Goal: Ask a question

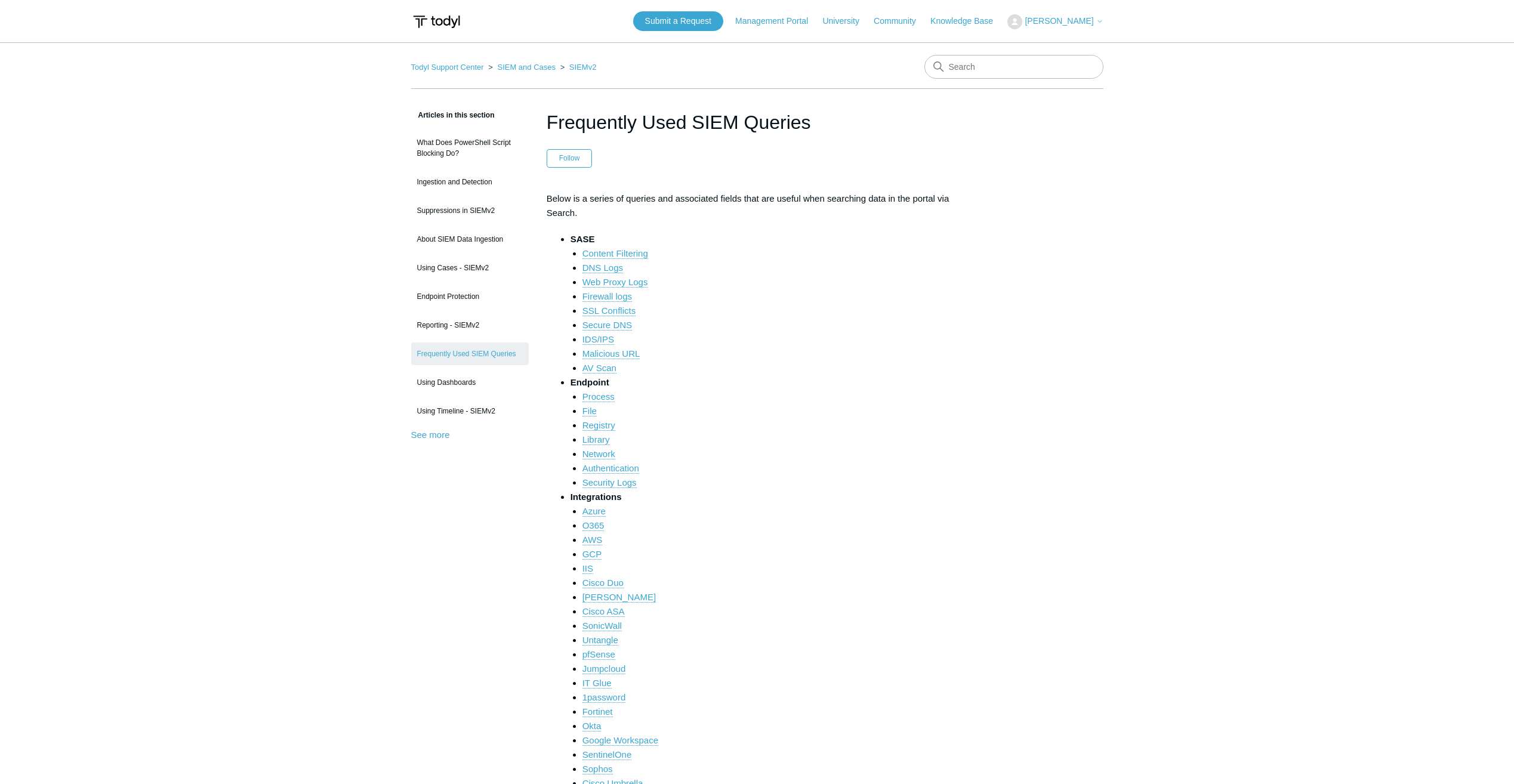
scroll to position [597, 0]
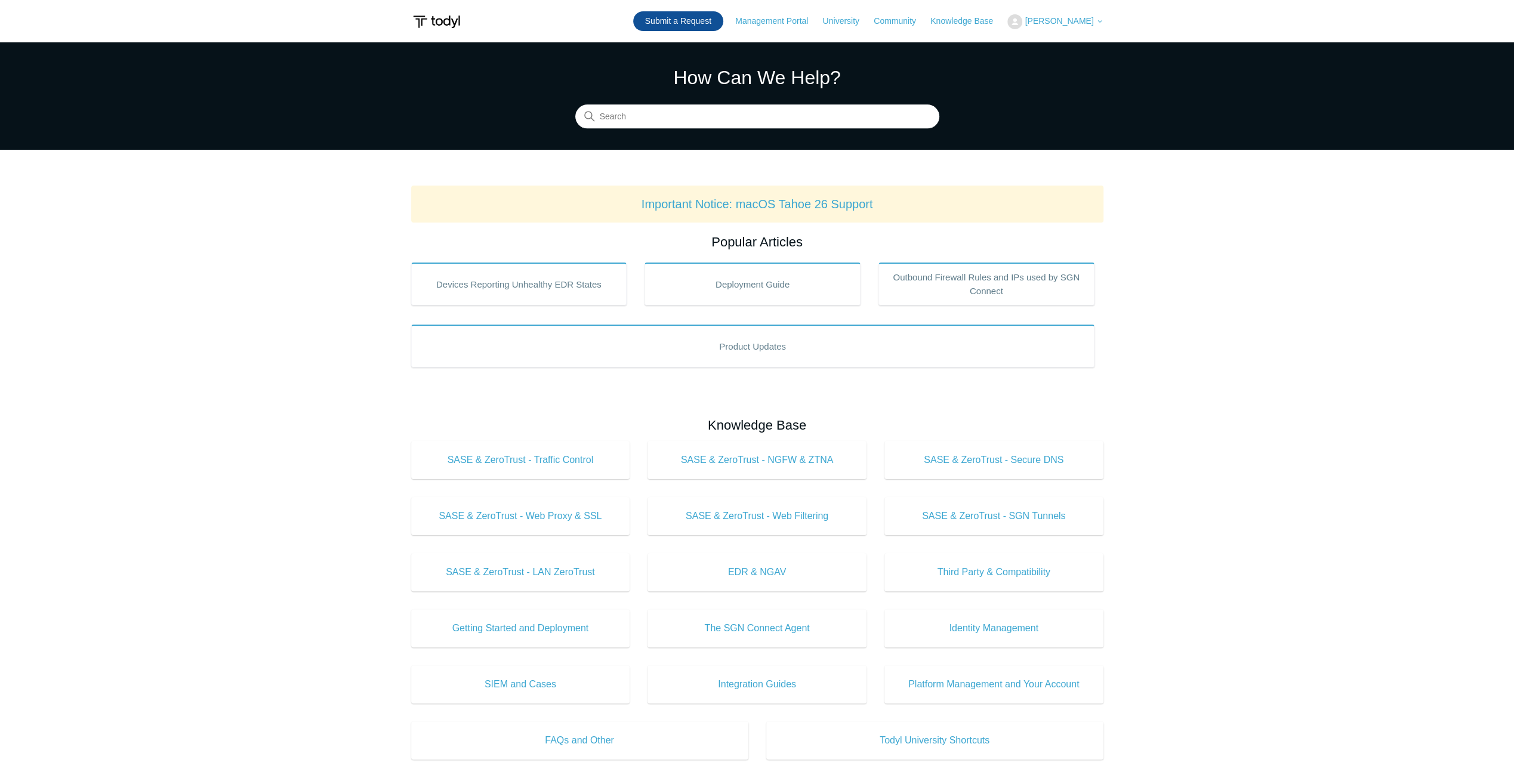
click at [680, 21] on link "Submit a Request" at bounding box center [678, 21] width 90 height 19
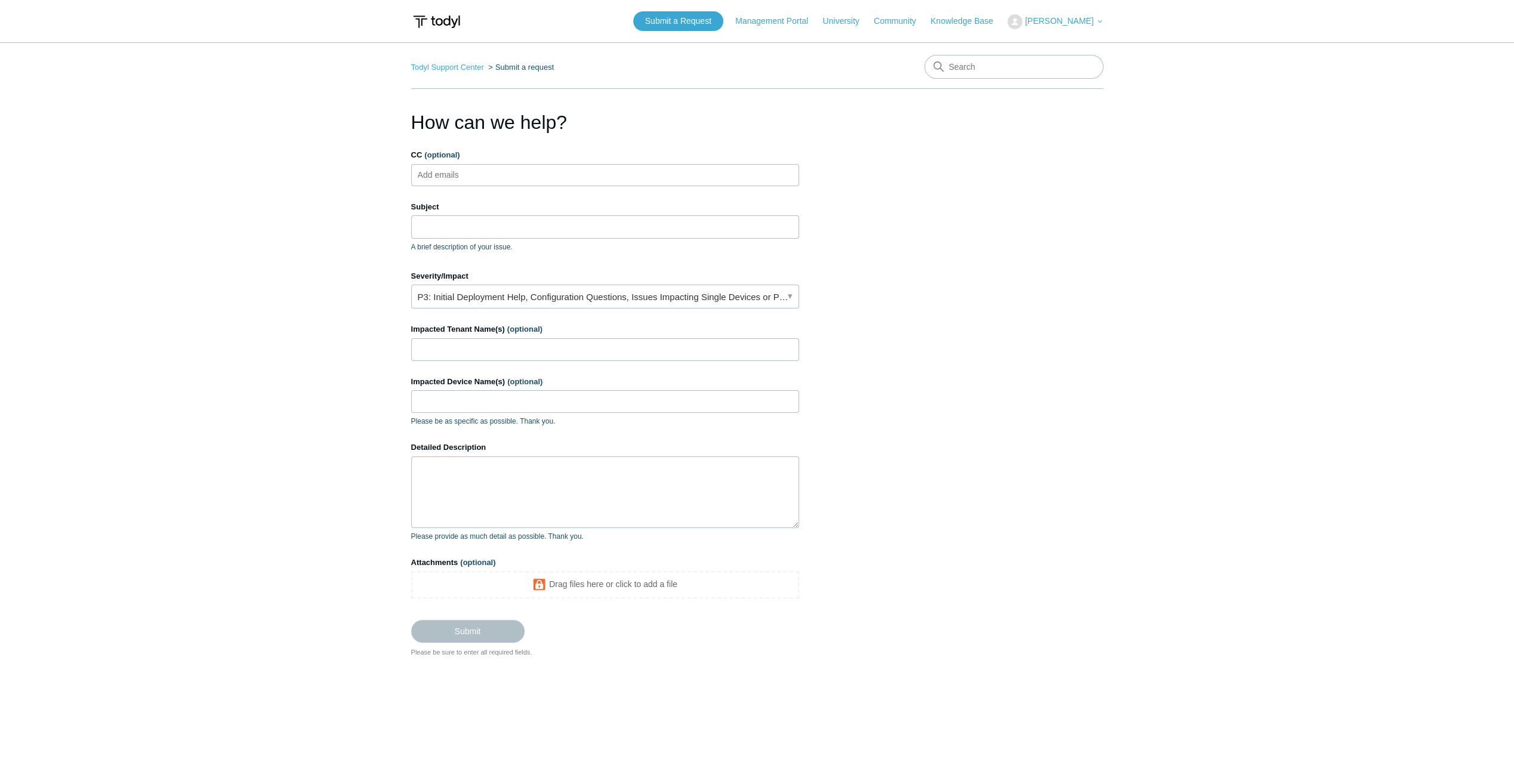
click at [464, 166] on input "CC (optional)" at bounding box center [448, 175] width 71 height 18
click at [457, 172] on input "CC (optional)" at bounding box center [448, 175] width 71 height 18
type input "j"
click at [465, 175] on input "CC (optional)" at bounding box center [448, 175] width 71 height 18
paste input "joshuam@divergeit.com"
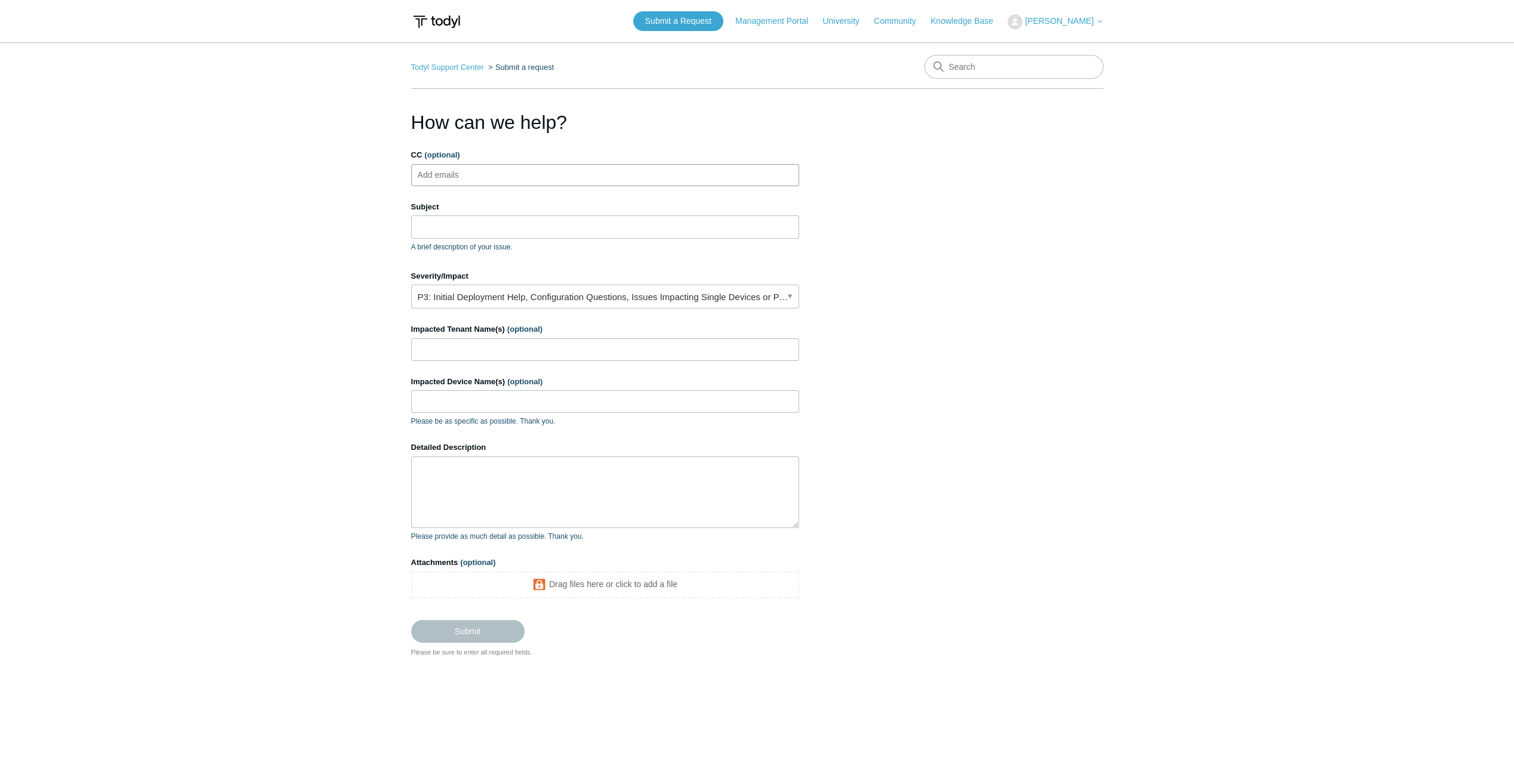
type input "joshuam@divergeit.com"
click at [476, 236] on input "Subject" at bounding box center [605, 226] width 388 height 23
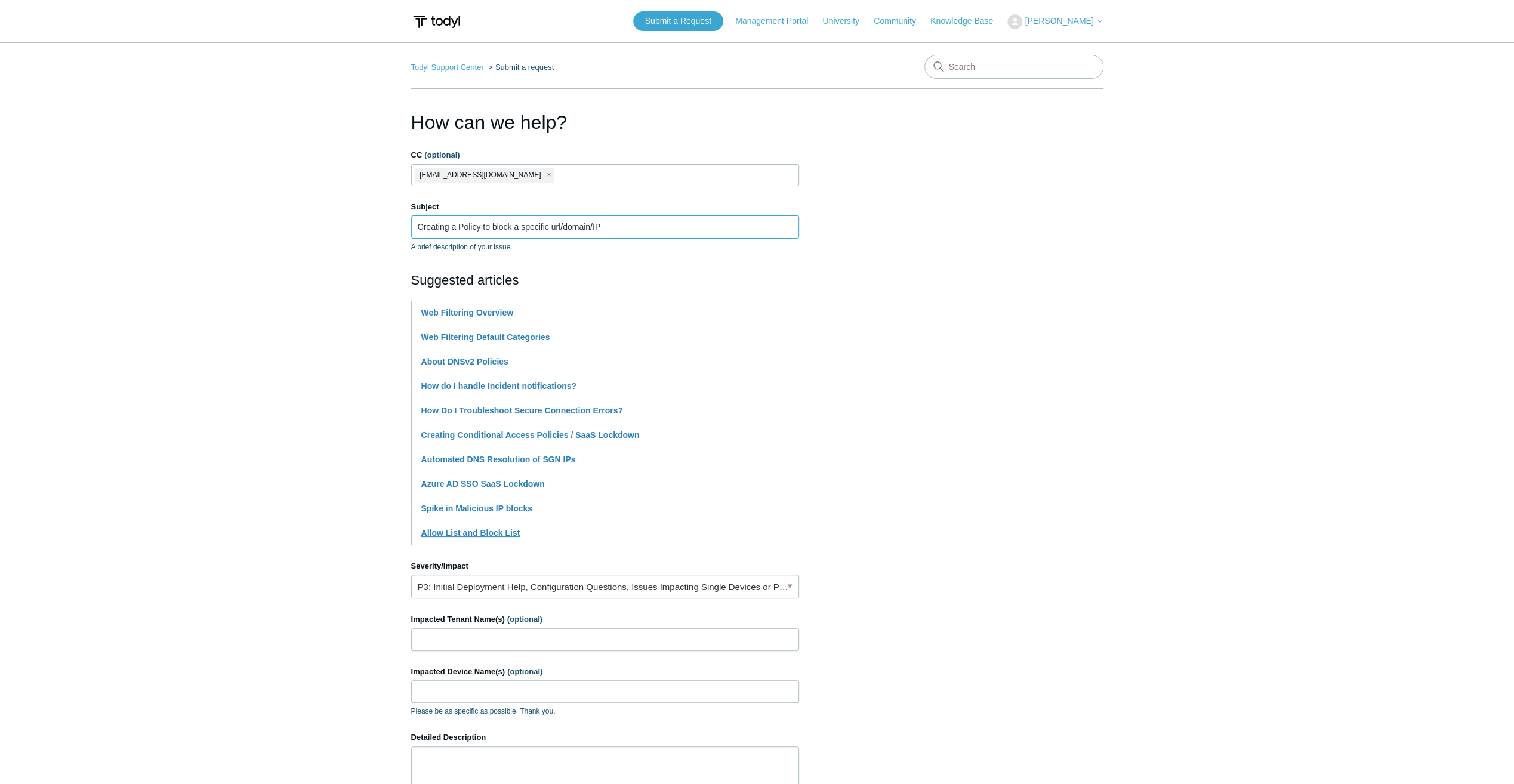
type input "Creating a Policy to block a specific url/domain/IP"
click at [528, 631] on input "Impacted Tenant Name(s) (optional)" at bounding box center [605, 639] width 388 height 23
type input "D"
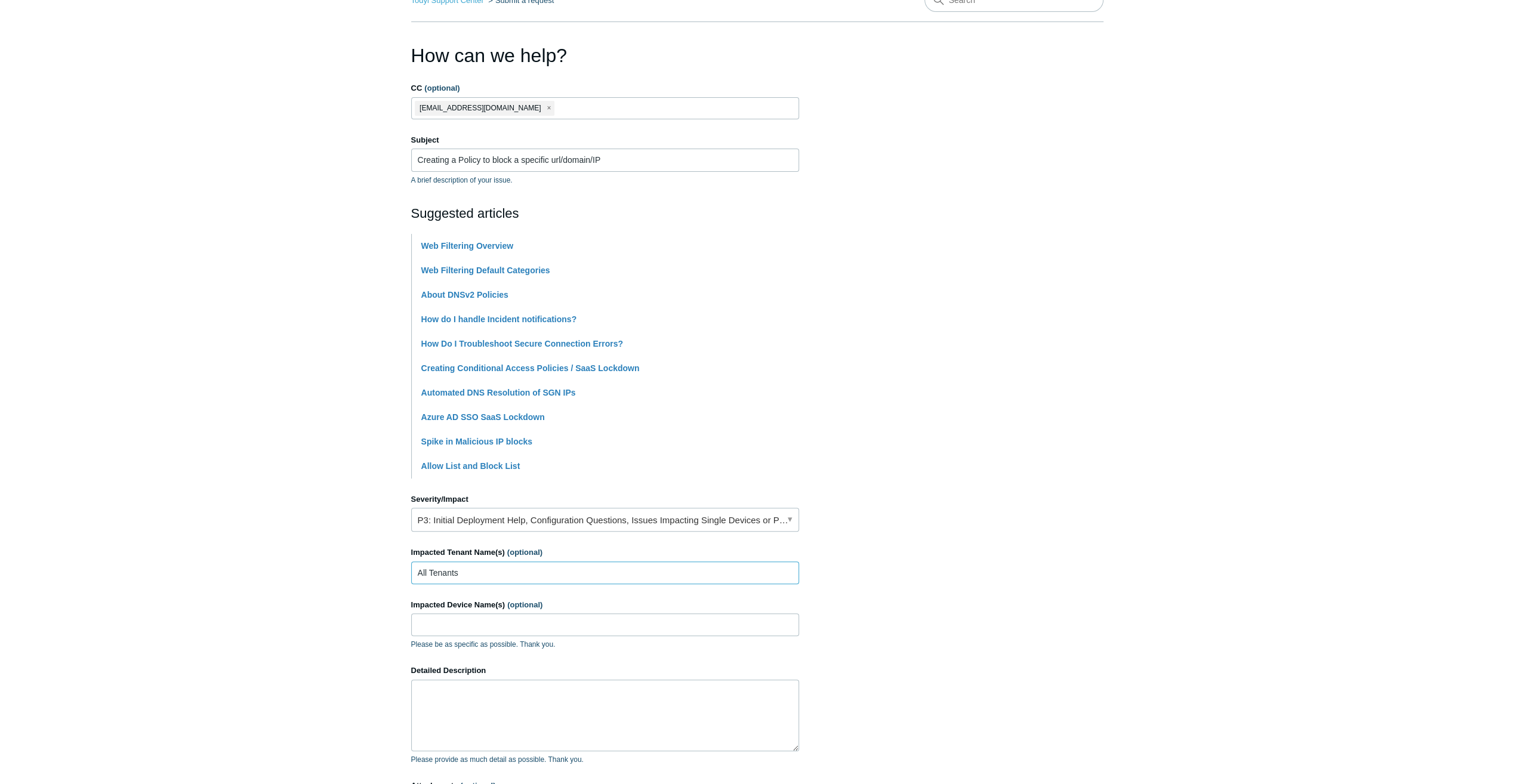
scroll to position [119, 0]
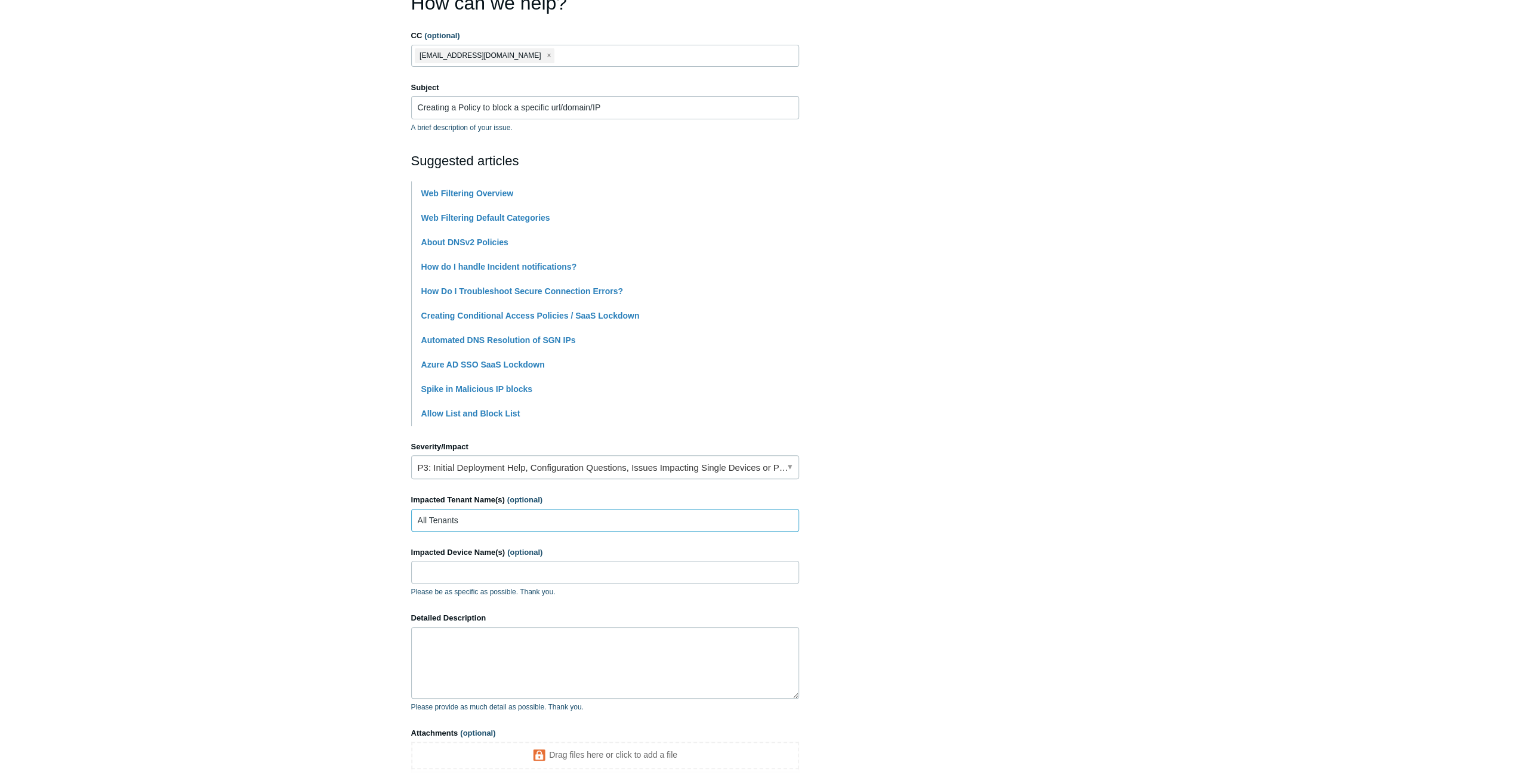
type input "All Tenants"
click at [511, 650] on textarea "Detailed Description" at bounding box center [605, 663] width 388 height 72
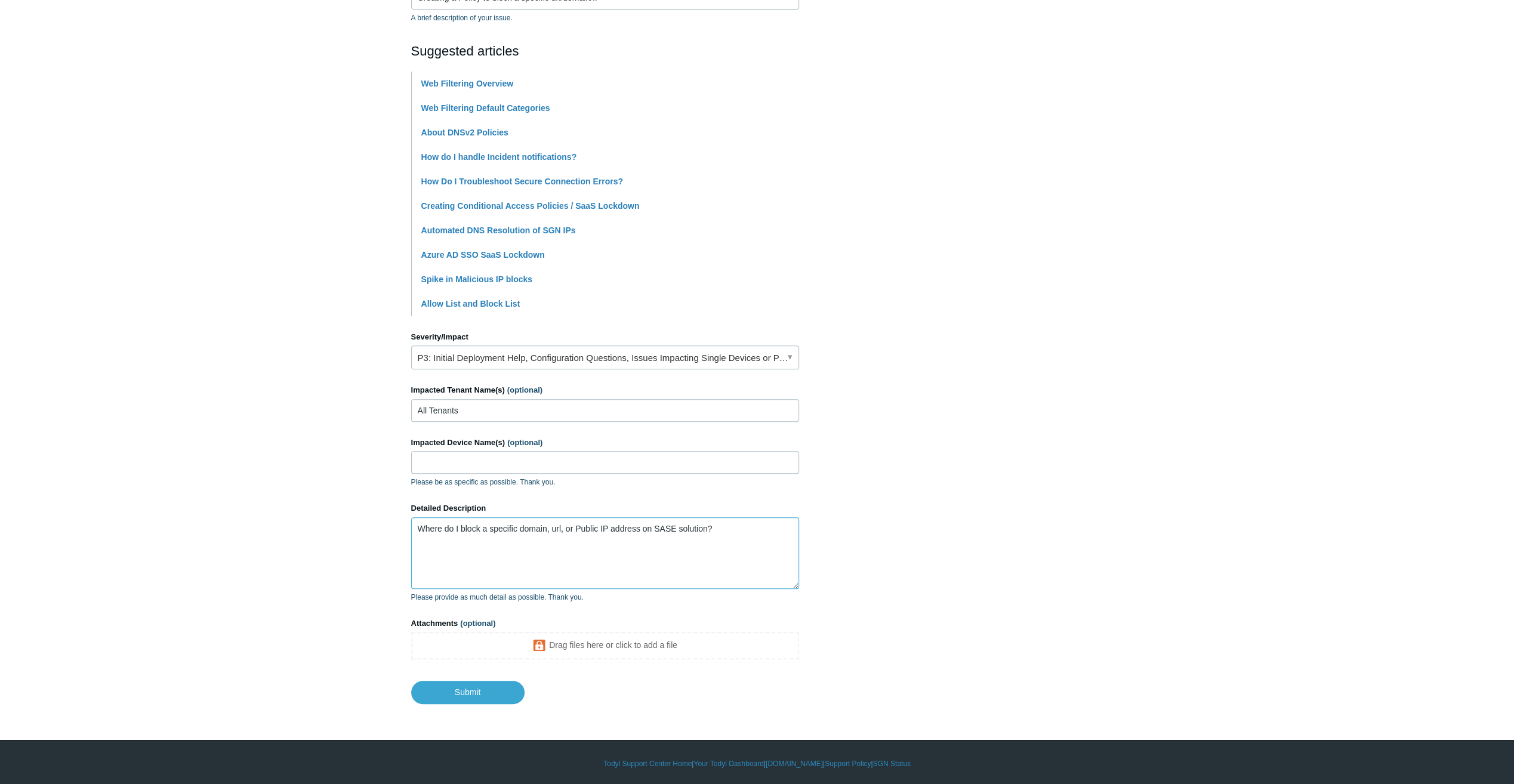
scroll to position [229, 0]
type textarea "Where do I block a specific domain, url, or Public IP address on SASE solution?"
click at [472, 688] on input "Submit" at bounding box center [468, 691] width 113 height 24
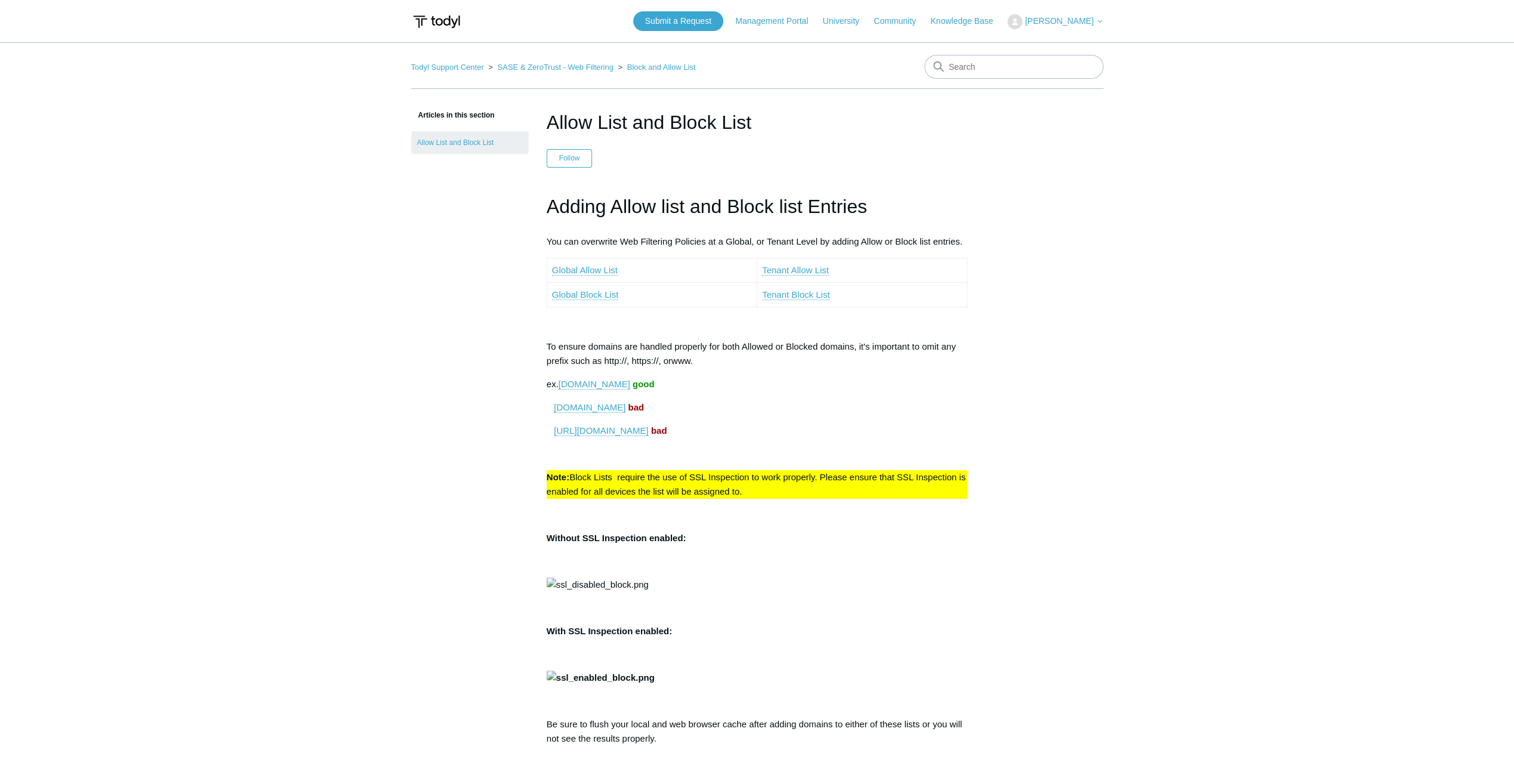
click at [468, 360] on aside "Articles in this section Allow List and Block List" at bounding box center [469, 763] width 117 height 1310
click at [803, 291] on link "Tenant Block List" at bounding box center [796, 295] width 68 height 11
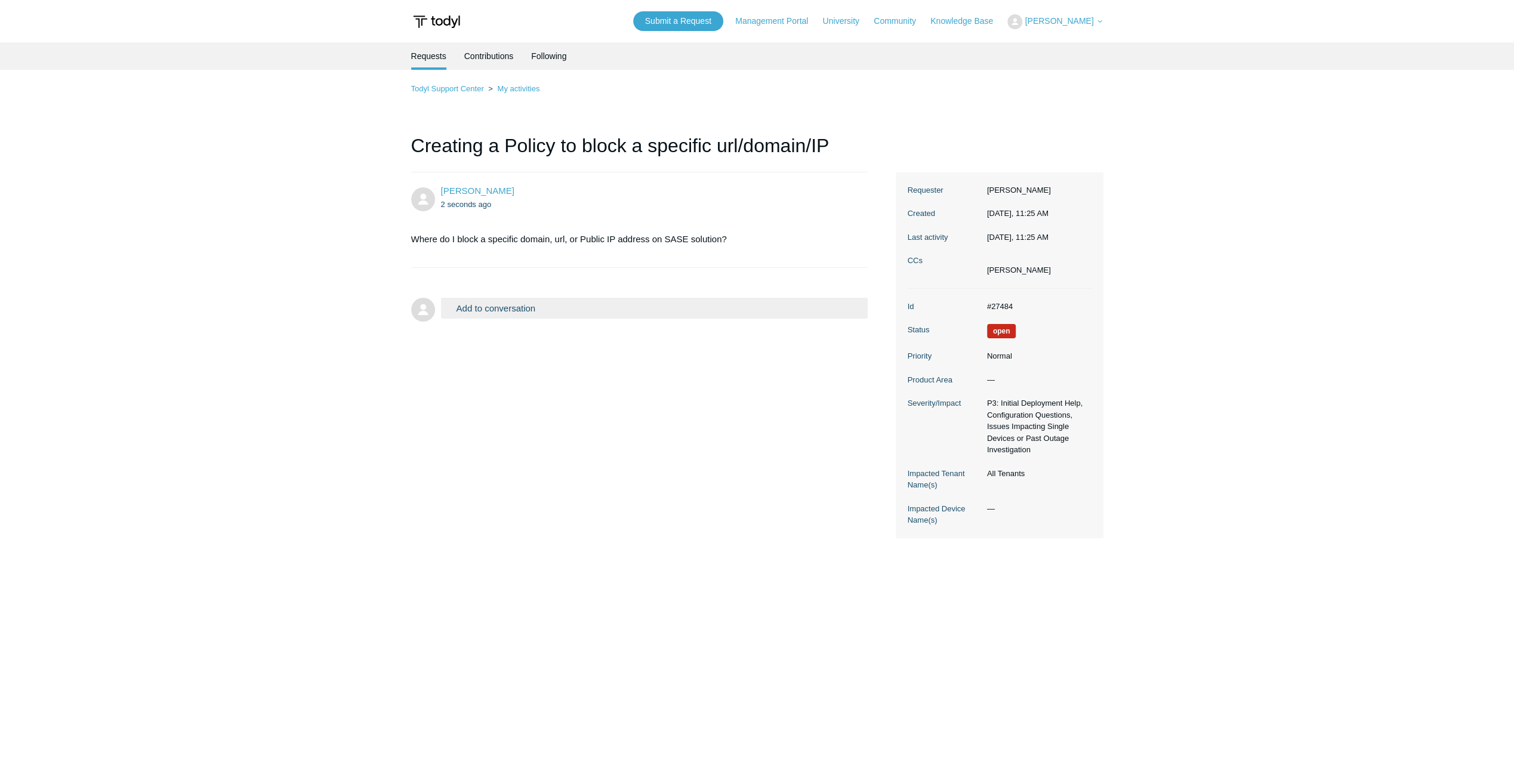
drag, startPoint x: 670, startPoint y: 451, endPoint x: 673, endPoint y: 457, distance: 6.7
click at [670, 451] on div "Eliezer Mendoza 2 seconds ago Where do I block a specific domain, url, or Publi…" at bounding box center [757, 355] width 692 height 366
